Goal: Find contact information: Find contact information

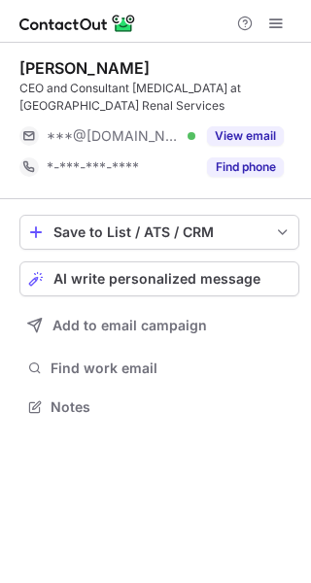
scroll to position [393, 311]
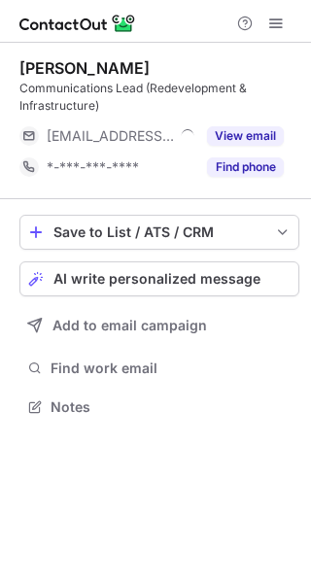
scroll to position [393, 311]
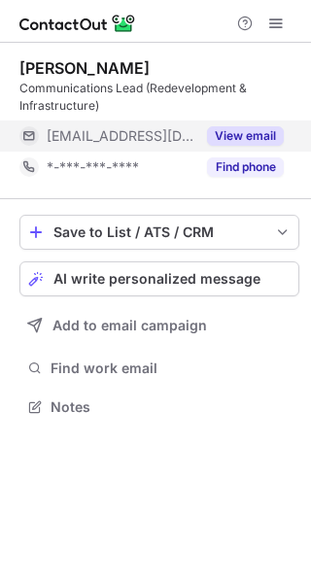
click at [235, 130] on button "View email" at bounding box center [245, 135] width 77 height 19
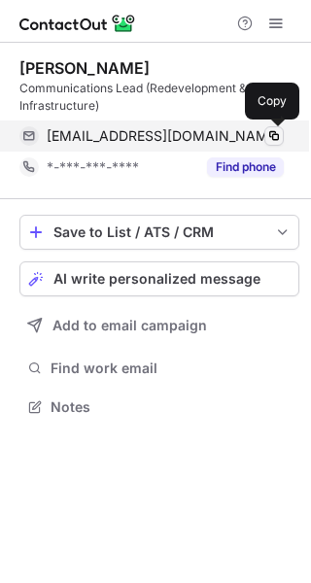
click at [282, 136] on button at bounding box center [273, 135] width 19 height 19
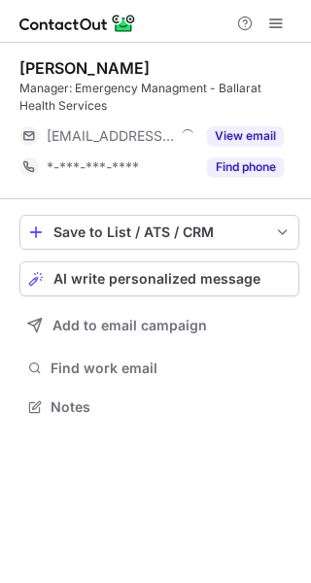
scroll to position [393, 311]
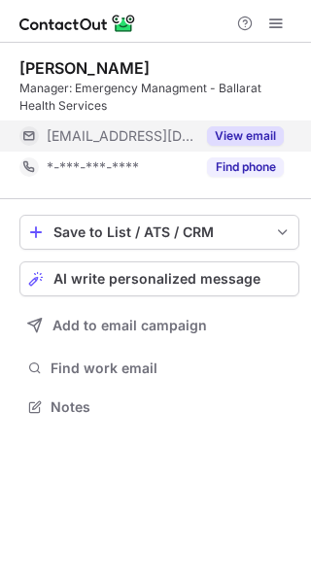
click at [253, 138] on button "View email" at bounding box center [245, 135] width 77 height 19
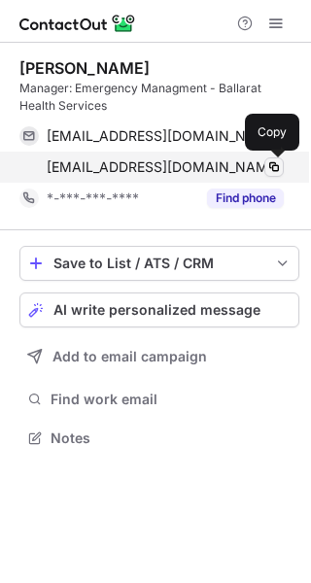
click at [274, 166] on span at bounding box center [274, 167] width 16 height 16
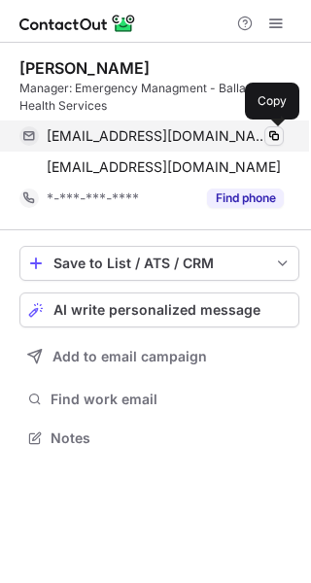
click at [273, 131] on span at bounding box center [274, 136] width 16 height 16
